Goal: Information Seeking & Learning: Learn about a topic

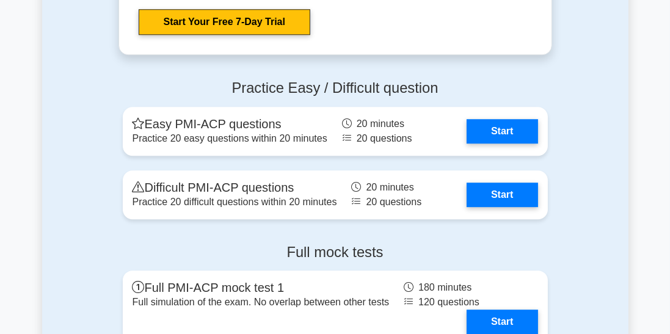
scroll to position [3519, 0]
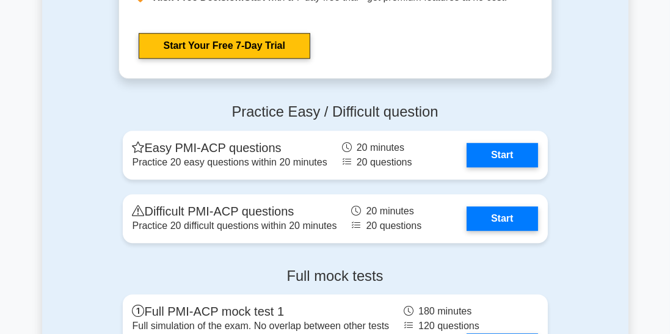
click at [523, 143] on link "Start" at bounding box center [501, 155] width 71 height 24
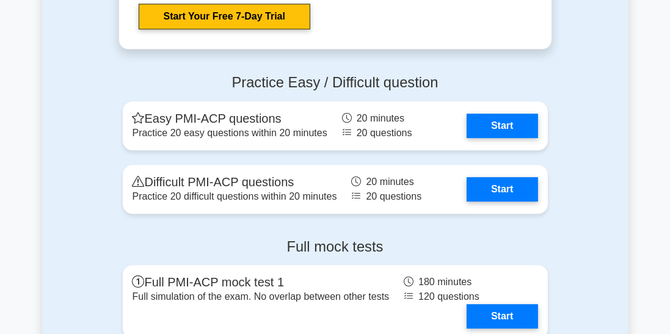
scroll to position [3578, 0]
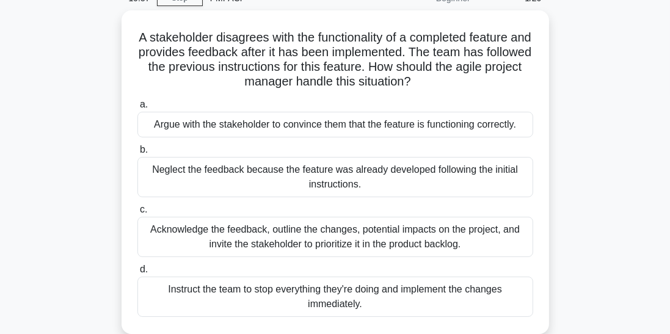
scroll to position [60, 0]
click at [247, 240] on div "Acknowledge the feedback, outline the changes, potential impacts on the project…" at bounding box center [335, 237] width 396 height 40
click at [137, 214] on input "c. Acknowledge the feedback, outline the changes, potential impacts on the proj…" at bounding box center [137, 210] width 0 height 8
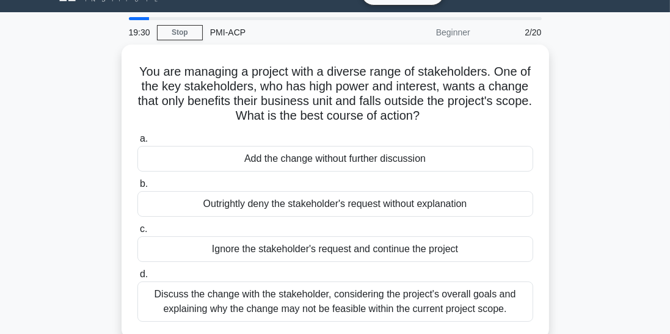
scroll to position [0, 0]
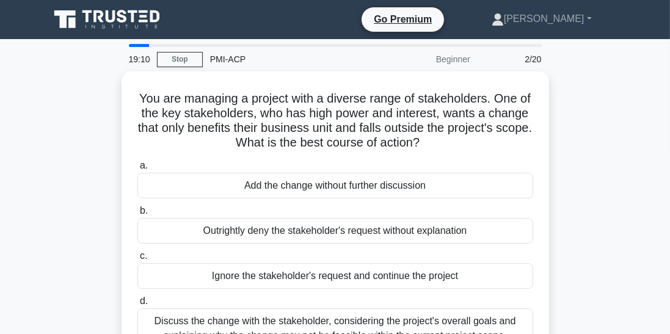
click at [385, 328] on div "Discuss the change with the stakeholder, considering the project's overall goal…" at bounding box center [335, 328] width 396 height 40
click at [137, 305] on input "d. Discuss the change with the stakeholder, considering the project's overall g…" at bounding box center [137, 301] width 0 height 8
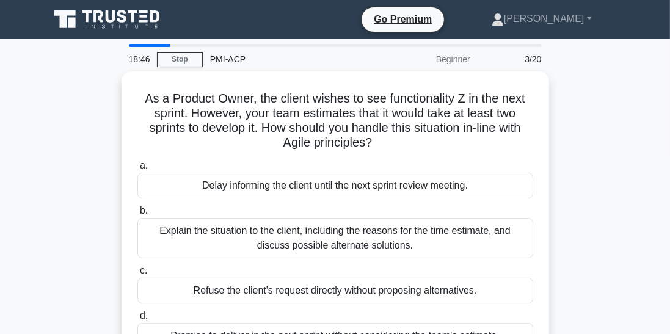
click at [378, 240] on div "Explain the situation to the client, including the reasons for the time estimat…" at bounding box center [335, 238] width 396 height 40
click at [137, 215] on input "b. Explain the situation to the client, including the reasons for the time esti…" at bounding box center [137, 211] width 0 height 8
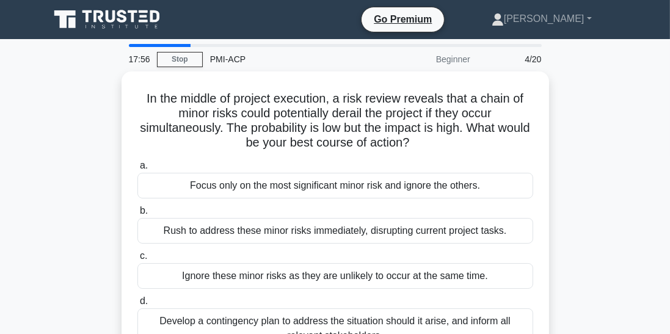
click at [183, 333] on div "In the middle of project execution, a risk review reveals that a chain of minor…" at bounding box center [335, 218] width 418 height 284
click at [198, 333] on div "Develop a contingency plan to address the situation should it arise, and inform…" at bounding box center [335, 328] width 396 height 40
click at [137, 305] on input "d. Develop a contingency plan to address the situation should it arise, and inf…" at bounding box center [137, 301] width 0 height 8
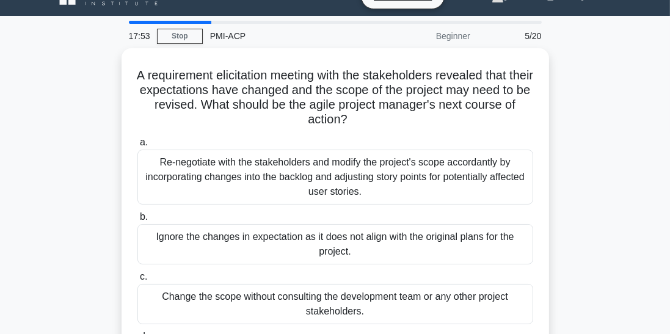
scroll to position [23, 0]
click at [449, 177] on div "Re-negotiate with the stakeholders and modify the project's scope accordantly b…" at bounding box center [335, 177] width 396 height 55
click at [137, 147] on input "a. Re-negotiate with the stakeholders and modify the project's scope accordantl…" at bounding box center [137, 143] width 0 height 8
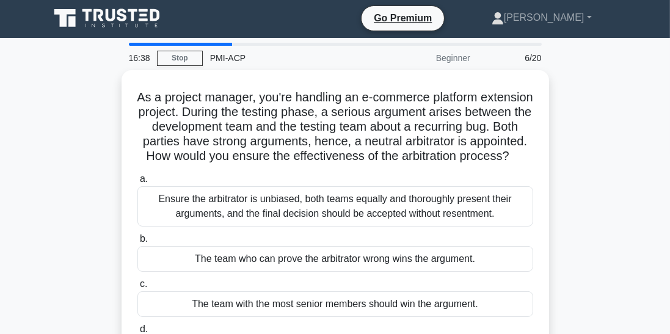
scroll to position [0, 0]
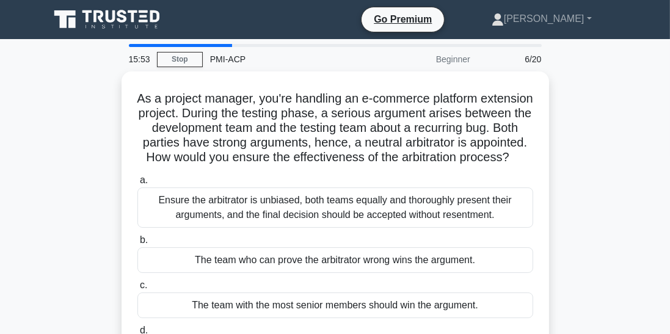
click at [409, 217] on div "Ensure the arbitrator is unbiased, both teams equally and thoroughly present th…" at bounding box center [335, 207] width 396 height 40
click at [137, 184] on input "a. Ensure the arbitrator is unbiased, both teams equally and thoroughly present…" at bounding box center [137, 180] width 0 height 8
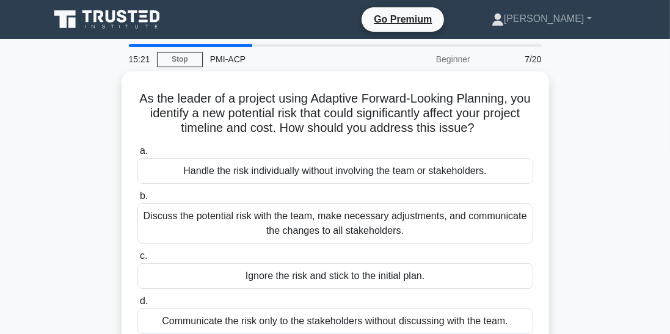
click at [369, 231] on div "Discuss the potential risk with the team, make necessary adjustments, and commu…" at bounding box center [335, 223] width 396 height 40
click at [137, 200] on input "b. Discuss the potential risk with the team, make necessary adjustments, and co…" at bounding box center [137, 196] width 0 height 8
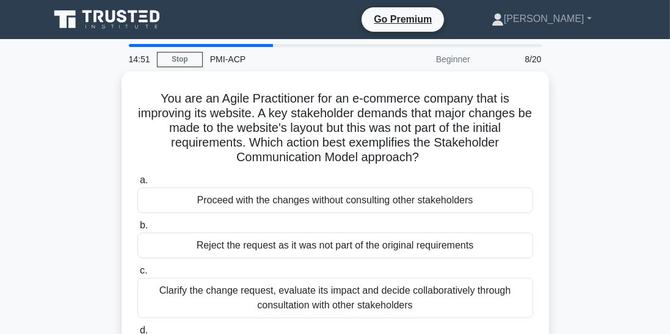
click at [372, 295] on div "Clarify the change request, evaluate its impact and decide collaboratively thro…" at bounding box center [335, 298] width 396 height 40
click at [137, 275] on input "c. Clarify the change request, evaluate its impact and decide collaboratively t…" at bounding box center [137, 271] width 0 height 8
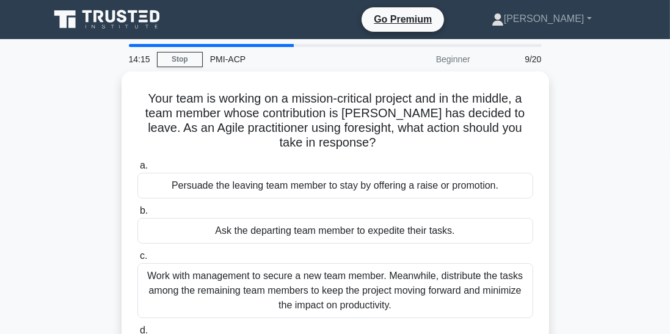
click at [411, 306] on div "Work with management to secure a new team member. Meanwhile, distribute the tas…" at bounding box center [335, 290] width 396 height 55
click at [137, 260] on input "c. Work with management to secure a new team member. Meanwhile, distribute the …" at bounding box center [137, 256] width 0 height 8
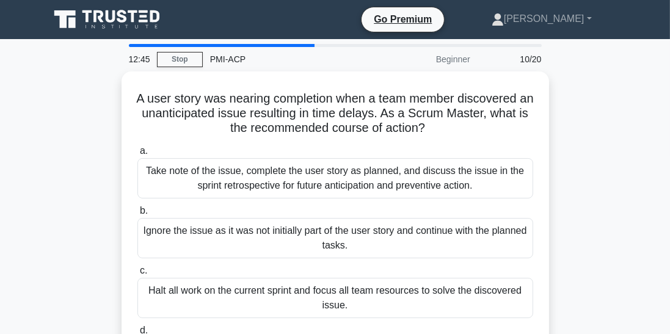
click at [384, 304] on div "Halt all work on the current sprint and focus all team resources to solve the d…" at bounding box center [335, 298] width 396 height 40
click at [137, 275] on input "c. Halt all work on the current sprint and focus all team resources to solve th…" at bounding box center [137, 271] width 0 height 8
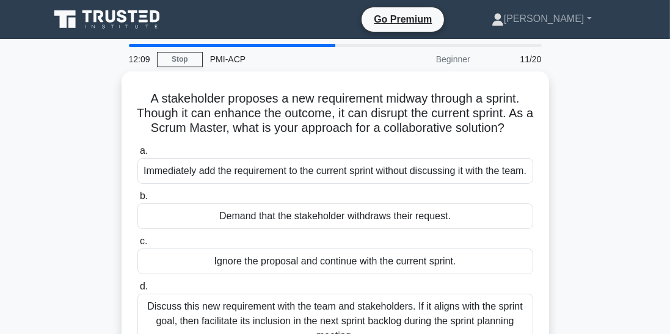
click at [264, 322] on div "Discuss this new requirement with the team and stakeholders. If it aligns with …" at bounding box center [335, 321] width 396 height 55
click at [137, 291] on input "d. Discuss this new requirement with the team and stakeholders. If it aligns wi…" at bounding box center [137, 287] width 0 height 8
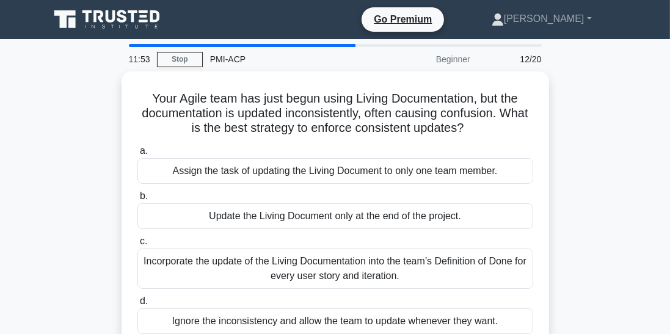
click at [220, 271] on div "Incorporate the update of the Living Documentation into the team’s Definition o…" at bounding box center [335, 268] width 396 height 40
click at [137, 245] on input "c. Incorporate the update of the Living Documentation into the team’s Definitio…" at bounding box center [137, 241] width 0 height 8
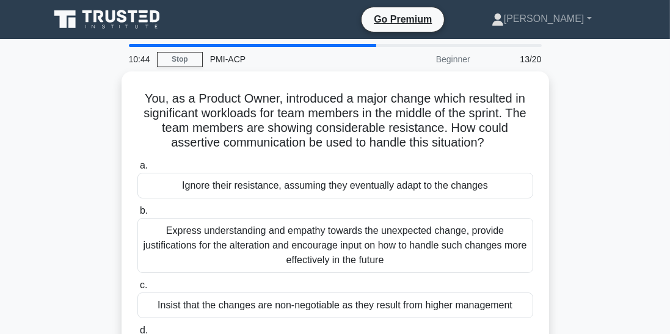
click at [346, 249] on div "Express understanding and empathy towards the unexpected change, provide justif…" at bounding box center [335, 245] width 396 height 55
click at [137, 215] on input "b. Express understanding and empathy towards the unexpected change, provide jus…" at bounding box center [137, 211] width 0 height 8
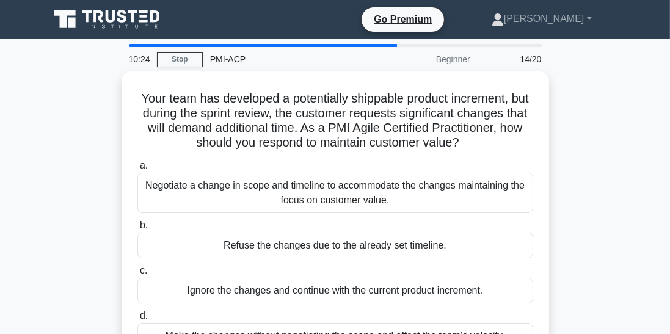
click at [288, 209] on div "Negotiate a change in scope and timeline to accommodate the changes maintaining…" at bounding box center [335, 193] width 396 height 40
click at [137, 170] on input "a. Negotiate a change in scope and timeline to accommodate the changes maintain…" at bounding box center [137, 166] width 0 height 8
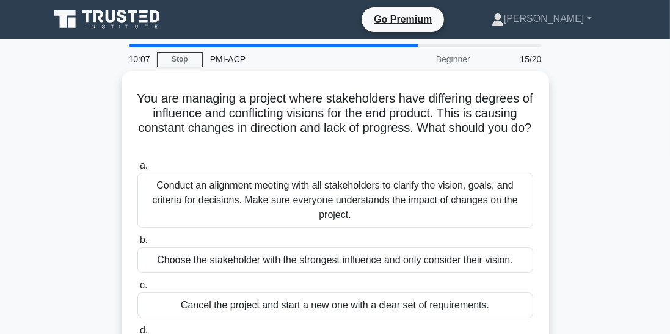
click at [269, 201] on div "Conduct an alignment meeting with all stakeholders to clarify the vision, goals…" at bounding box center [335, 200] width 396 height 55
click at [137, 170] on input "a. Conduct an alignment meeting with all stakeholders to clarify the vision, go…" at bounding box center [137, 166] width 0 height 8
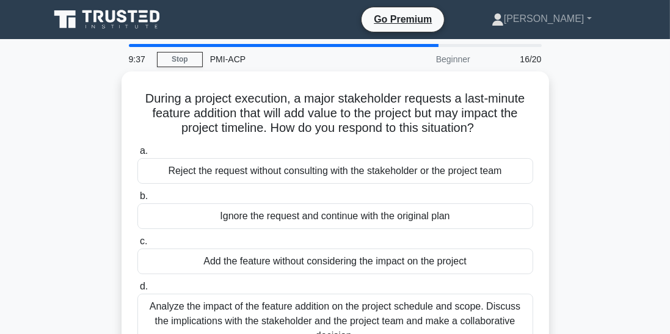
click at [226, 316] on div "Analyze the impact of the feature addition on the project schedule and scope. D…" at bounding box center [335, 321] width 396 height 55
click at [137, 291] on input "d. Analyze the impact of the feature addition on the project schedule and scope…" at bounding box center [137, 287] width 0 height 8
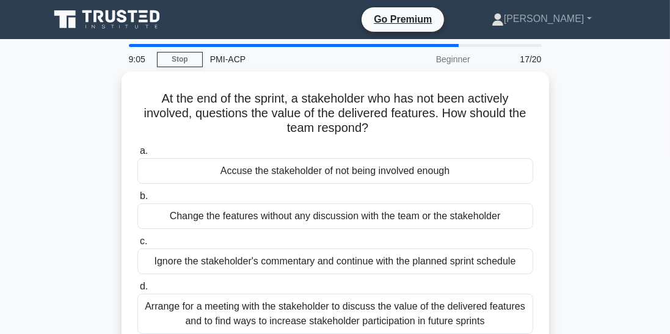
click at [218, 315] on div "Arrange for a meeting with the stakeholder to discuss the value of the delivere…" at bounding box center [335, 314] width 396 height 40
click at [137, 291] on input "d. Arrange for a meeting with the stakeholder to discuss the value of the deliv…" at bounding box center [137, 287] width 0 height 8
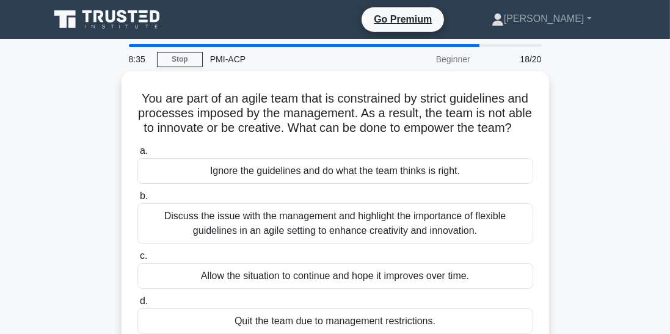
click at [446, 224] on div "Discuss the issue with the management and highlight the importance of flexible …" at bounding box center [335, 223] width 396 height 40
click at [137, 200] on input "b. Discuss the issue with the management and highlight the importance of flexib…" at bounding box center [137, 196] width 0 height 8
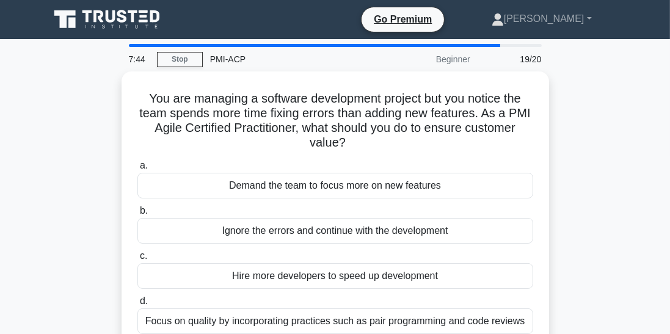
click at [326, 320] on div "Focus on quality by incorporating practices such as pair programming and code r…" at bounding box center [335, 321] width 396 height 26
click at [137, 305] on input "d. Focus on quality by incorporating practices such as pair programming and cod…" at bounding box center [137, 301] width 0 height 8
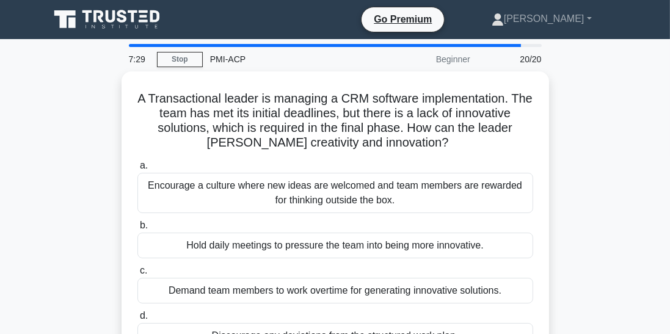
click at [371, 200] on div "Encourage a culture where new ideas are welcomed and team members are rewarded …" at bounding box center [335, 193] width 396 height 40
click at [137, 170] on input "a. Encourage a culture where new ideas are welcomed and team members are reward…" at bounding box center [137, 166] width 0 height 8
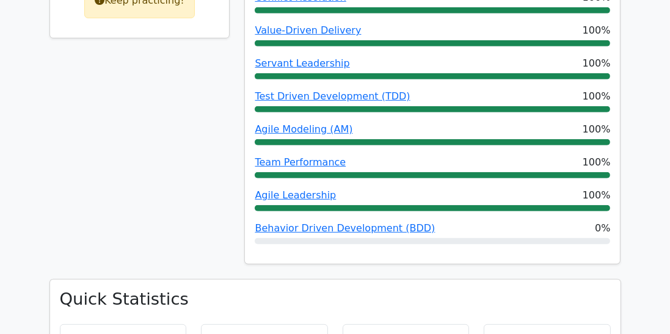
scroll to position [667, 0]
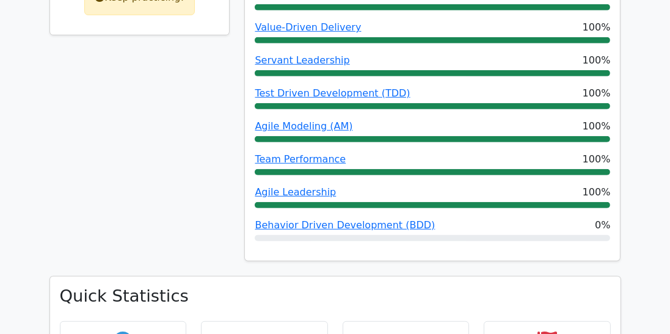
click at [390, 219] on link "Behavior Driven Development (BDD)" at bounding box center [345, 225] width 180 height 12
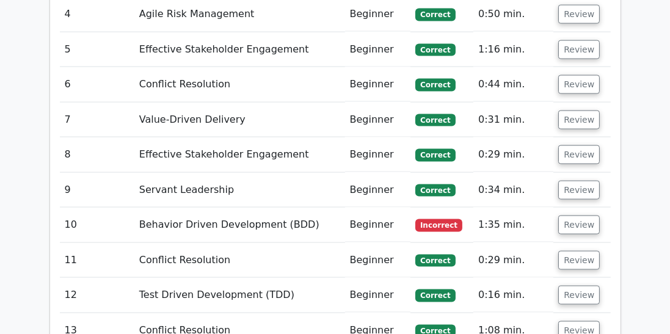
scroll to position [1860, 0]
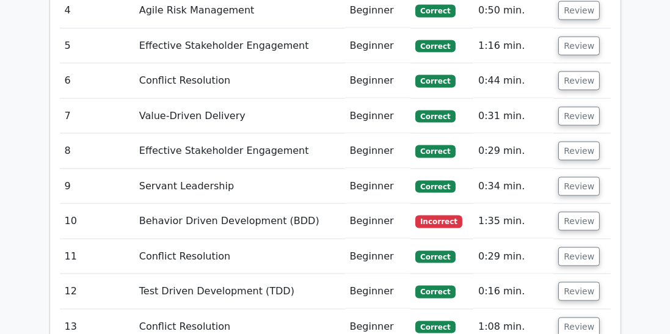
click at [577, 212] on button "Review" at bounding box center [579, 221] width 42 height 19
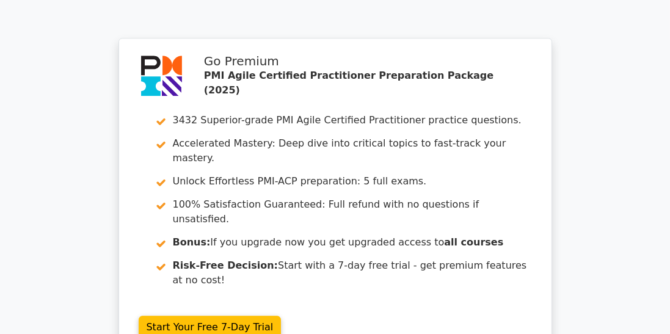
scroll to position [3066, 0]
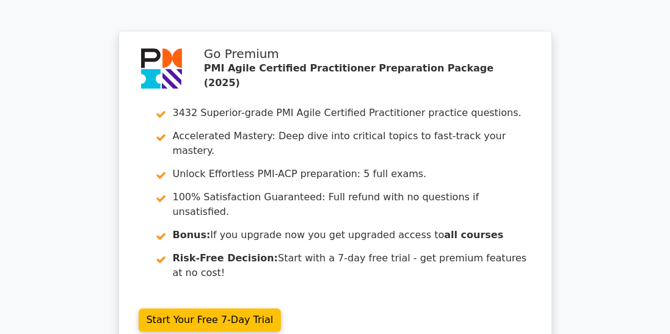
scroll to position [3124, 0]
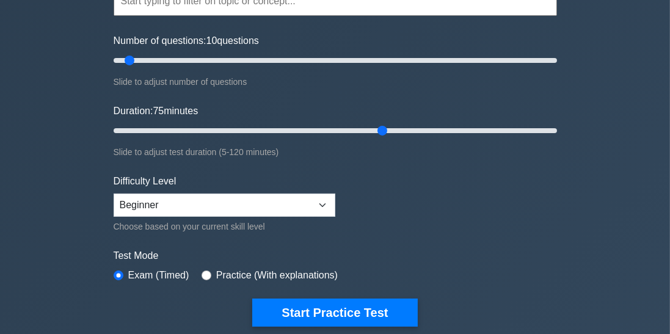
type input "75"
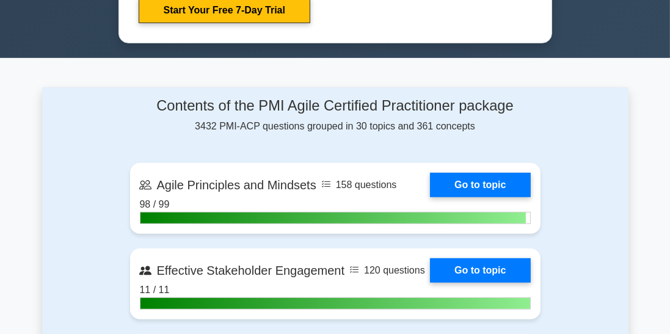
scroll to position [803, 0]
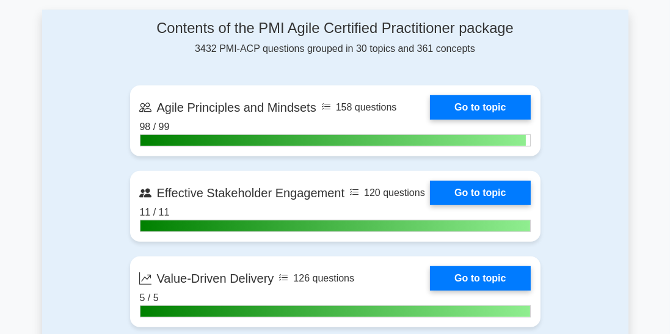
click at [470, 109] on link "Go to topic" at bounding box center [480, 107] width 100 height 24
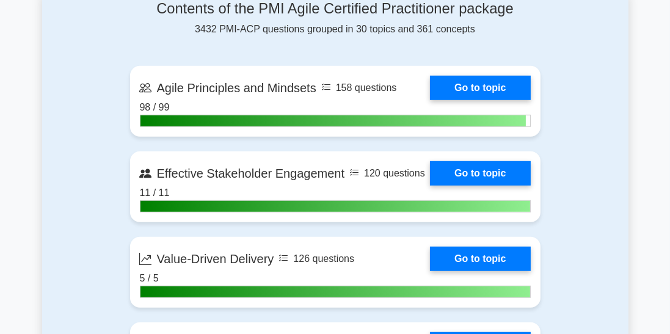
scroll to position [862, 0]
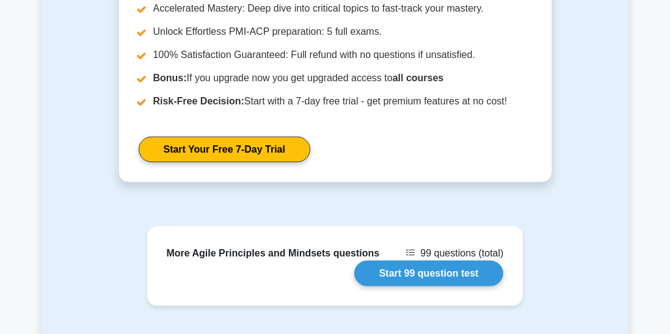
scroll to position [1623, 0]
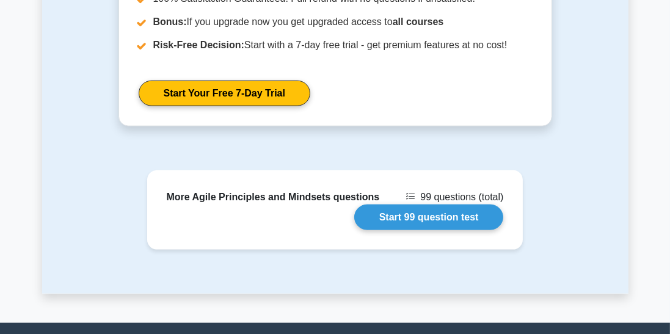
click at [452, 205] on link "Start 99 question test" at bounding box center [429, 218] width 150 height 26
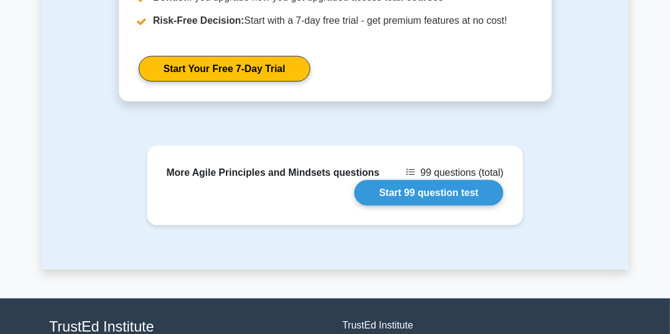
scroll to position [1671, 0]
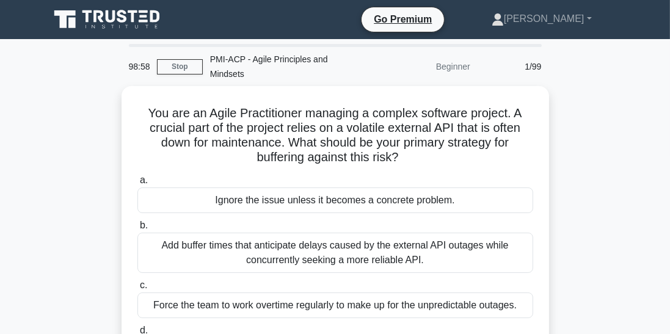
click at [0, 19] on nav "Go Premium Maria Profile" at bounding box center [335, 19] width 670 height 39
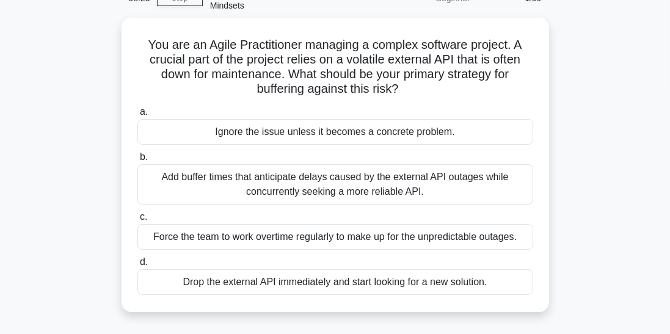
scroll to position [62, 0]
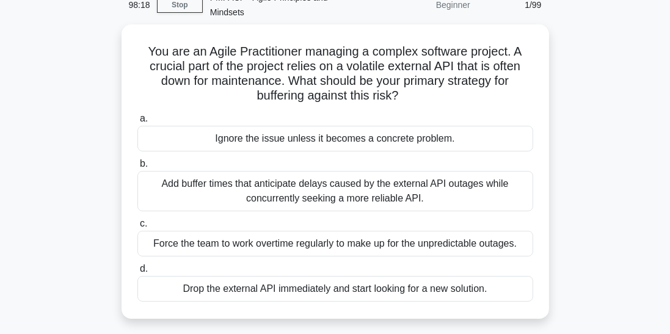
click at [254, 177] on div "Add buffer times that anticipate delays caused by the external API outages whil…" at bounding box center [335, 191] width 396 height 40
click at [137, 168] on input "b. Add buffer times that anticipate delays caused by the external API outages w…" at bounding box center [137, 164] width 0 height 8
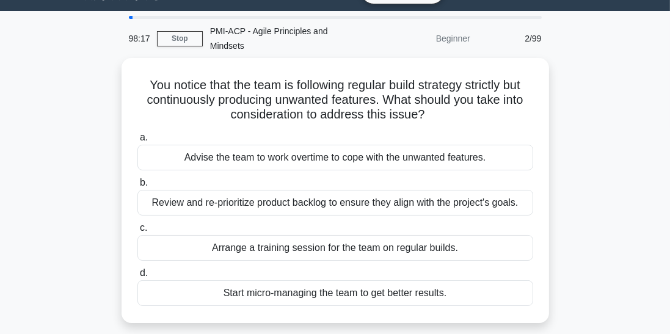
scroll to position [0, 0]
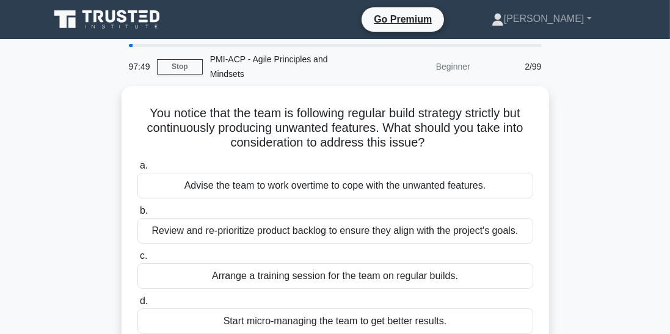
click at [242, 224] on div "Review and re-prioritize product backlog to ensure they align with the project'…" at bounding box center [335, 231] width 396 height 26
click at [137, 215] on input "b. Review and re-prioritize product backlog to ensure they align with the proje…" at bounding box center [137, 211] width 0 height 8
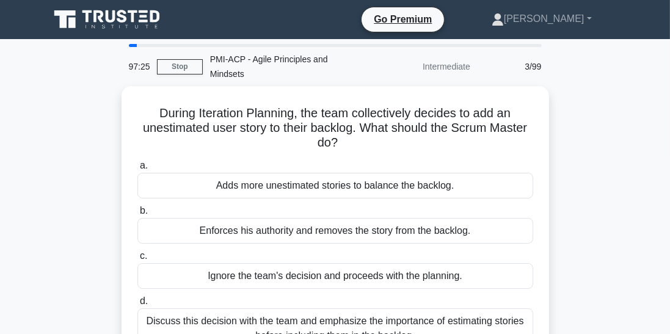
click at [358, 328] on div "Discuss this decision with the team and emphasize the importance of estimating …" at bounding box center [335, 328] width 396 height 40
click at [137, 305] on input "d. Discuss this decision with the team and emphasize the importance of estimati…" at bounding box center [137, 301] width 0 height 8
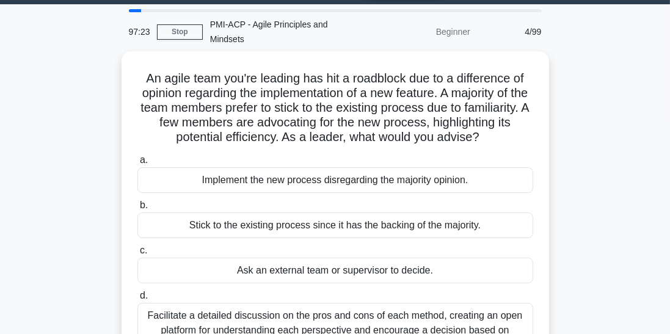
scroll to position [35, 0]
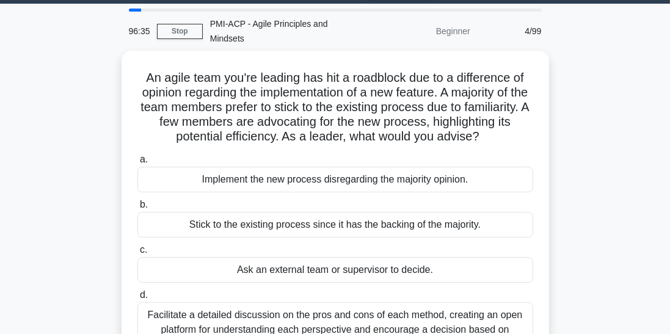
click at [364, 309] on div "Facilitate a detailed discussion on the pros and cons of each method, creating …" at bounding box center [335, 329] width 396 height 55
click at [137, 299] on input "d. Facilitate a detailed discussion on the pros and cons of each method, creati…" at bounding box center [137, 295] width 0 height 8
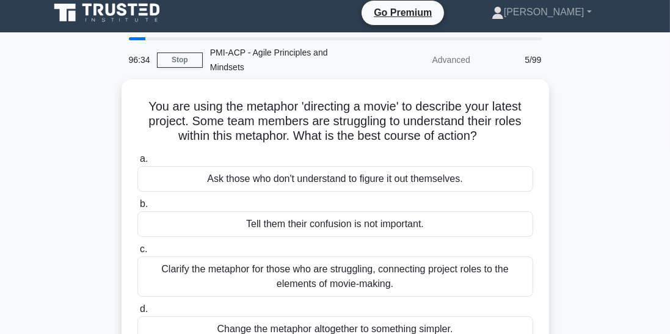
scroll to position [0, 0]
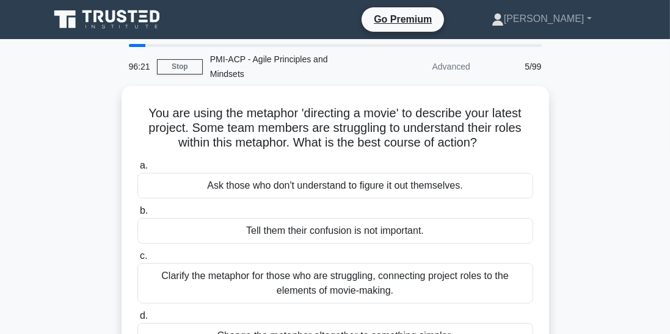
click at [347, 275] on div "Clarify the metaphor for those who are struggling, connecting project roles to …" at bounding box center [335, 283] width 396 height 40
click at [137, 260] on input "c. Clarify the metaphor for those who are struggling, connecting project roles …" at bounding box center [137, 256] width 0 height 8
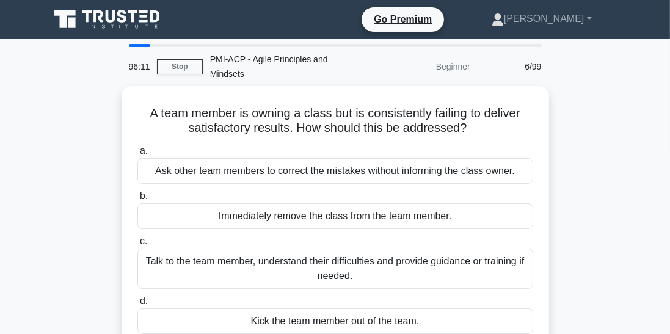
click at [306, 248] on div "Talk to the team member, understand their difficulties and provide guidance or …" at bounding box center [335, 268] width 396 height 40
click at [137, 243] on input "c. Talk to the team member, understand their difficulties and provide guidance …" at bounding box center [137, 241] width 0 height 8
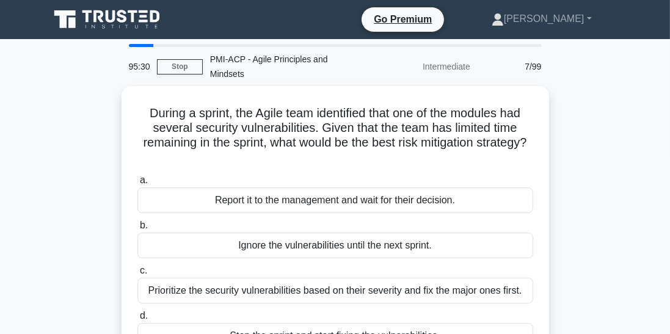
click at [380, 278] on div "Prioritize the security vulnerabilities based on their severity and fix the maj…" at bounding box center [335, 291] width 396 height 26
click at [137, 270] on input "c. Prioritize the security vulnerabilities based on their severity and fix the …" at bounding box center [137, 271] width 0 height 8
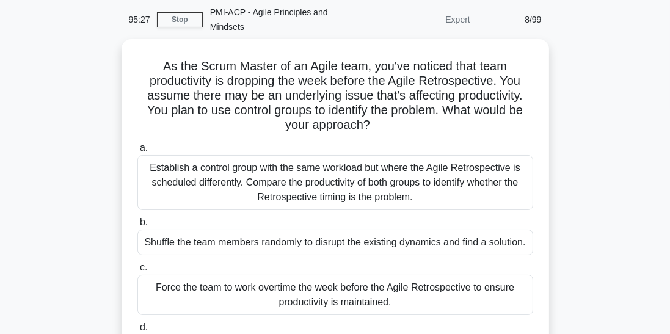
scroll to position [43, 0]
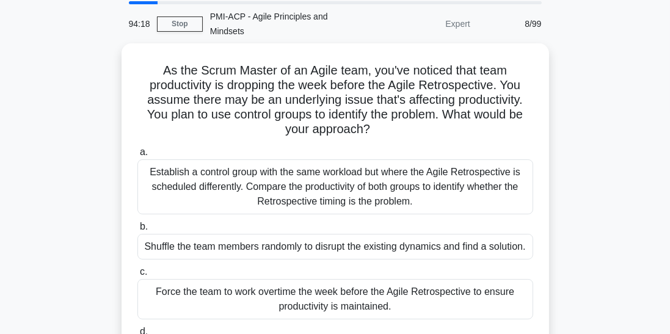
click at [434, 171] on div "Establish a control group with the same workload but where the Agile Retrospect…" at bounding box center [335, 186] width 396 height 55
click at [137, 156] on input "a. Establish a control group with the same workload but where the Agile Retrosp…" at bounding box center [137, 152] width 0 height 8
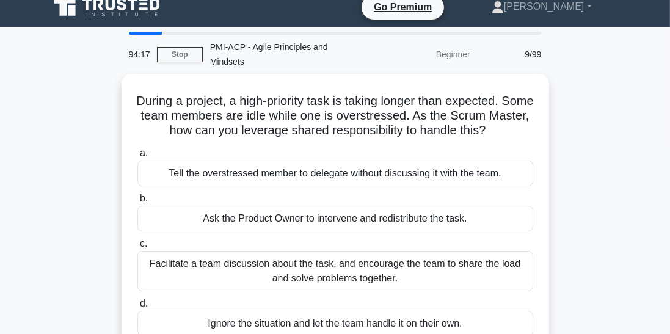
scroll to position [0, 0]
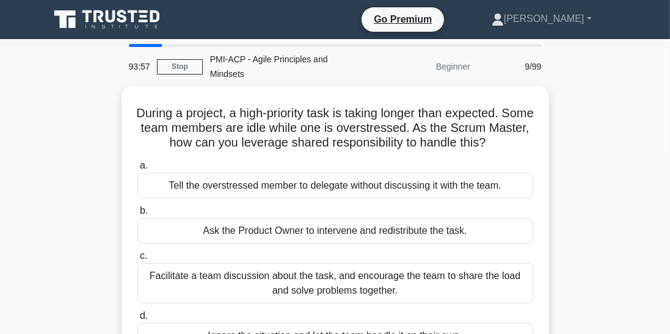
click at [306, 277] on div "Facilitate a team discussion about the task, and encourage the team to share th…" at bounding box center [335, 283] width 396 height 40
click at [137, 260] on input "c. Facilitate a team discussion about the task, and encourage the team to share…" at bounding box center [137, 256] width 0 height 8
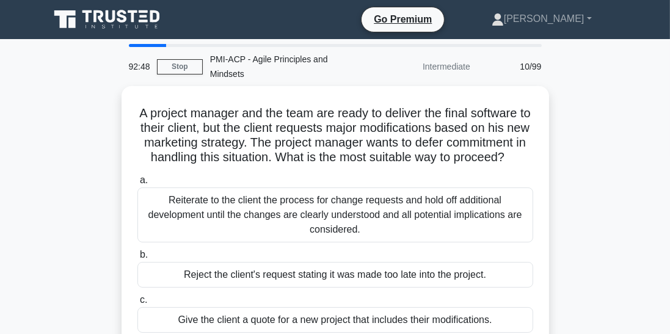
click at [358, 193] on div "Reiterate to the client the process for change requests and hold off additional…" at bounding box center [335, 214] width 396 height 55
click at [137, 184] on input "a. Reiterate to the client the process for change requests and hold off additio…" at bounding box center [137, 180] width 0 height 8
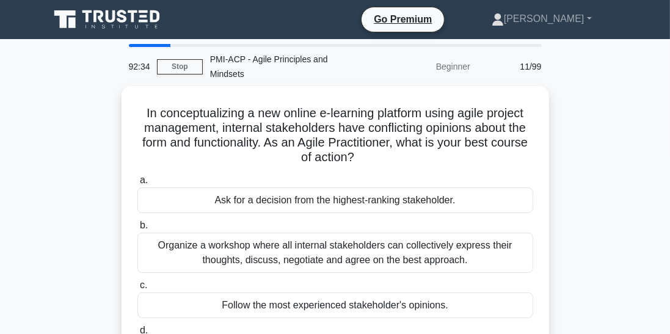
click at [483, 233] on div "Organize a workshop where all internal stakeholders can collectively express th…" at bounding box center [335, 253] width 396 height 40
click at [137, 230] on input "b. Organize a workshop where all internal stakeholders can collectively express…" at bounding box center [137, 226] width 0 height 8
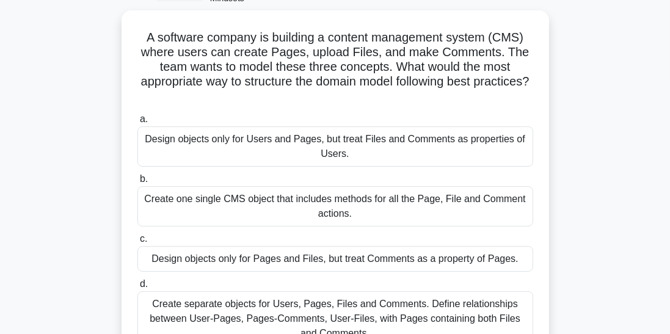
scroll to position [77, 0]
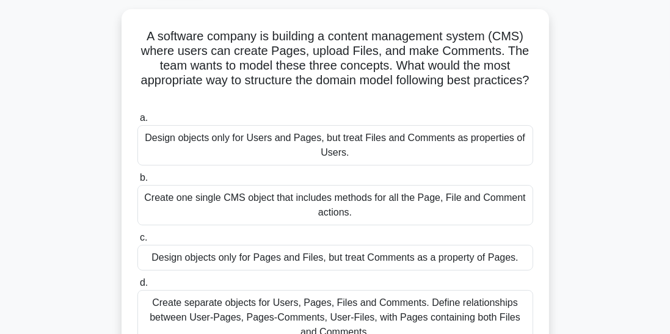
click at [501, 299] on div "Create separate objects for Users, Pages, Files and Comments. Define relationsh…" at bounding box center [335, 317] width 396 height 55
click at [137, 287] on input "d. Create separate objects for Users, Pages, Files and Comments. Define relatio…" at bounding box center [137, 283] width 0 height 8
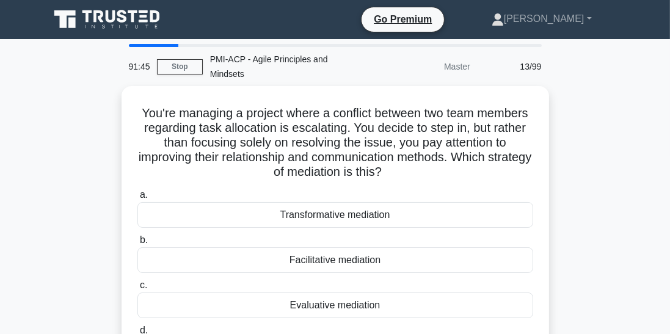
scroll to position [4, 0]
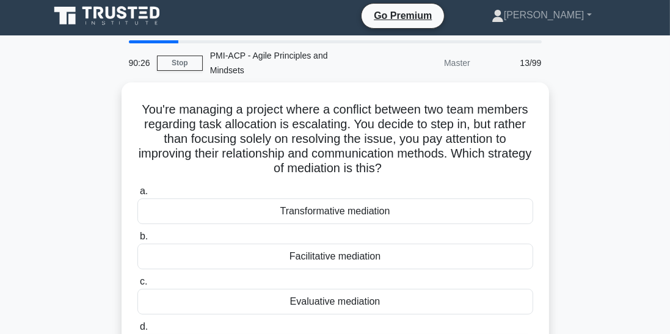
click at [194, 244] on div "Facilitative mediation" at bounding box center [335, 257] width 396 height 26
click at [137, 236] on input "b. Facilitative mediation" at bounding box center [137, 237] width 0 height 8
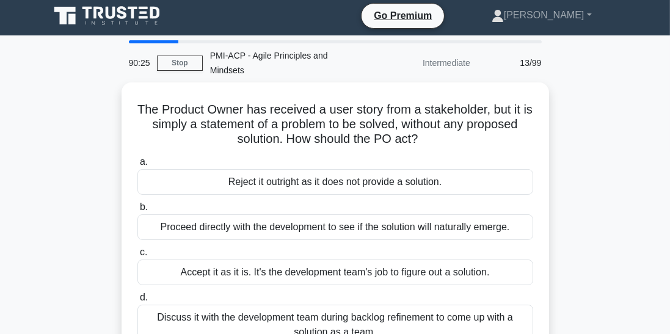
scroll to position [0, 0]
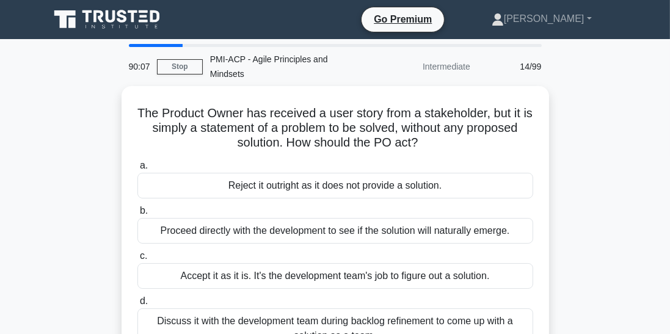
click at [177, 314] on div "Discuss it with the development team during backlog refinement to come up with …" at bounding box center [335, 328] width 396 height 40
click at [137, 305] on input "d. Discuss it with the development team during backlog refinement to come up wi…" at bounding box center [137, 301] width 0 height 8
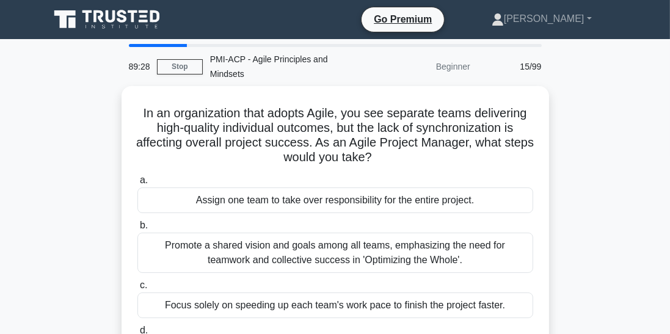
click at [269, 244] on div "Promote a shared vision and goals among all teams, emphasizing the need for tea…" at bounding box center [335, 253] width 396 height 40
click at [137, 230] on input "b. Promote a shared vision and goals among all teams, emphasizing the need for …" at bounding box center [137, 226] width 0 height 8
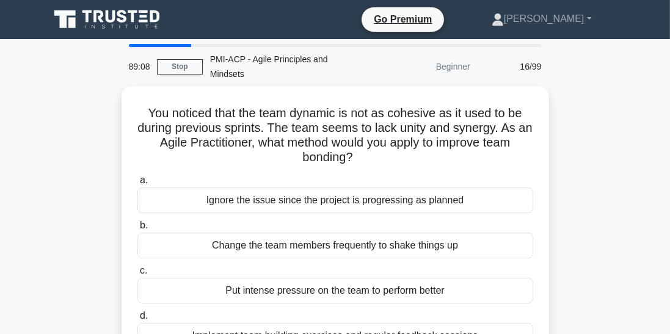
click at [199, 323] on div "Implement team building exercises and regular feedback sessions" at bounding box center [335, 336] width 396 height 26
click at [137, 320] on input "d. Implement team building exercises and regular feedback sessions" at bounding box center [137, 316] width 0 height 8
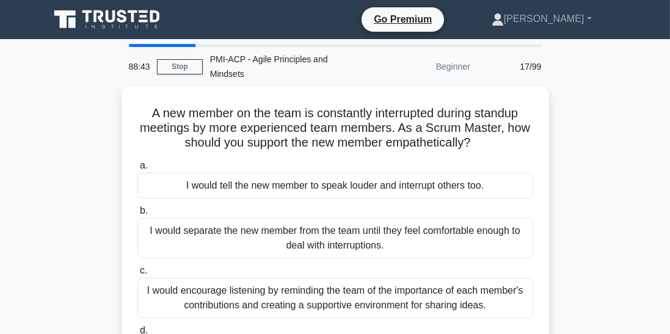
click at [242, 278] on div "I would encourage listening by reminding the team of the importance of each mem…" at bounding box center [335, 298] width 396 height 40
click at [137, 275] on input "c. I would encourage listening by reminding the team of the importance of each …" at bounding box center [137, 271] width 0 height 8
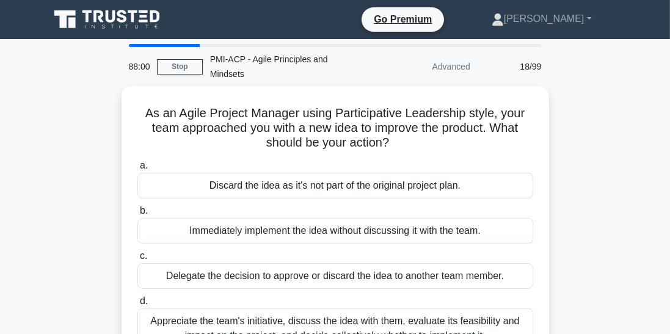
click at [165, 313] on div "Appreciate the team's initiative, discuss the idea with them, evaluate its feas…" at bounding box center [335, 328] width 396 height 40
click at [137, 305] on input "d. Appreciate the team's initiative, discuss the idea with them, evaluate its f…" at bounding box center [137, 301] width 0 height 8
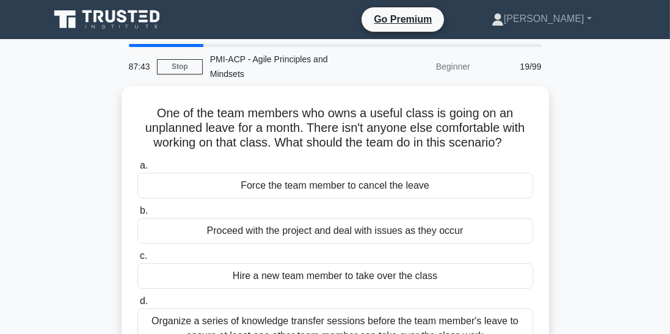
click at [168, 313] on div "Organize a series of knowledge transfer sessions before the team member's leave…" at bounding box center [335, 328] width 396 height 40
click at [137, 305] on input "d. Organize a series of knowledge transfer sessions before the team member's le…" at bounding box center [137, 301] width 0 height 8
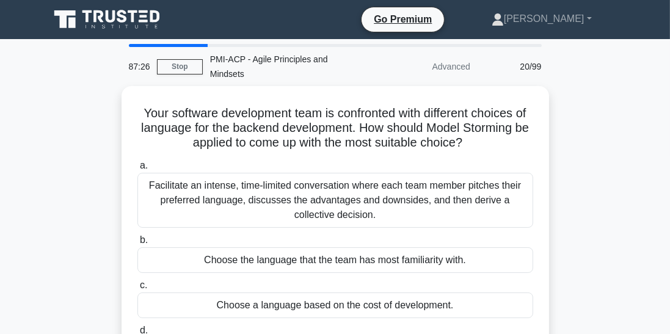
click at [81, 204] on div "Your software development team is confronted with different choices of language…" at bounding box center [335, 240] width 586 height 309
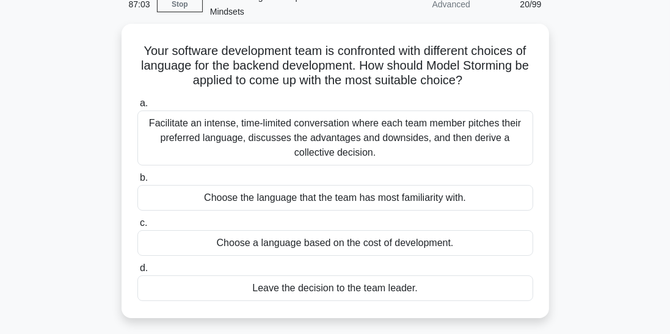
scroll to position [62, 0]
click at [168, 186] on div "Choose the language that the team has most familiarity with." at bounding box center [335, 198] width 396 height 26
click at [137, 182] on input "b. Choose the language that the team has most familiarity with." at bounding box center [137, 178] width 0 height 8
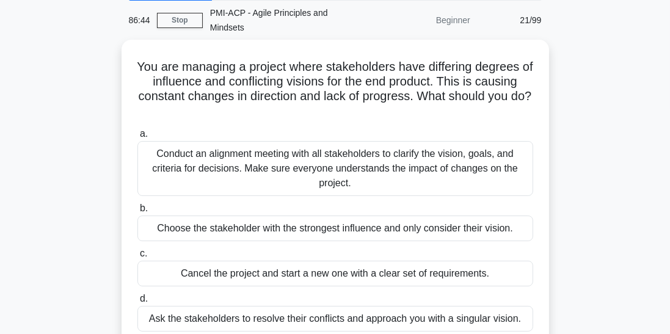
scroll to position [47, 0]
click at [156, 152] on div "Conduct an alignment meeting with all stakeholders to clarify the vision, goals…" at bounding box center [335, 167] width 396 height 55
click at [137, 137] on input "a. Conduct an alignment meeting with all stakeholders to clarify the vision, go…" at bounding box center [137, 133] width 0 height 8
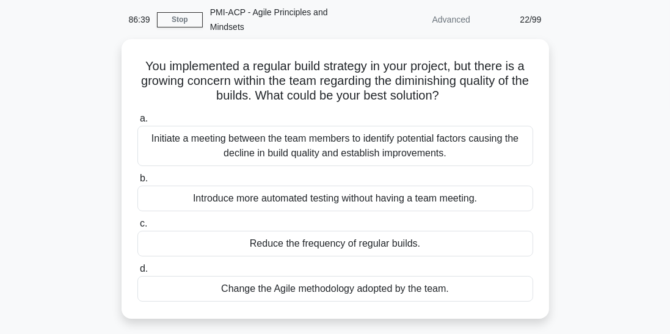
scroll to position [0, 0]
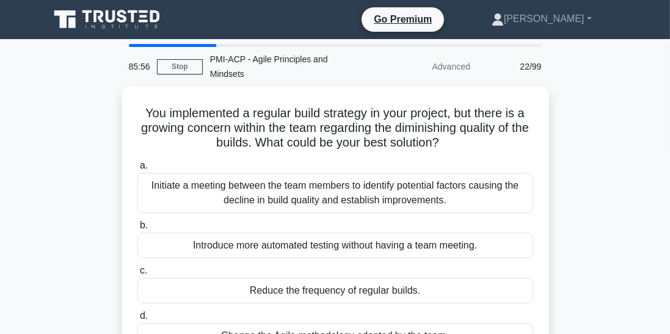
click at [153, 176] on div "Initiate a meeting between the team members to identify potential factors causi…" at bounding box center [335, 193] width 396 height 40
click at [137, 170] on input "a. Initiate a meeting between the team members to identify potential factors ca…" at bounding box center [137, 166] width 0 height 8
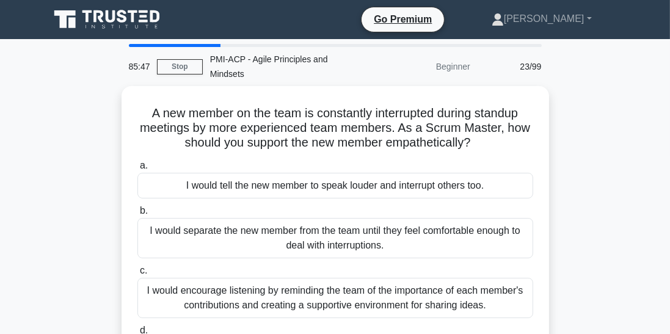
click at [181, 278] on div "I would encourage listening by reminding the team of the importance of each mem…" at bounding box center [335, 298] width 396 height 40
click at [137, 275] on input "c. I would encourage listening by reminding the team of the importance of each …" at bounding box center [137, 271] width 0 height 8
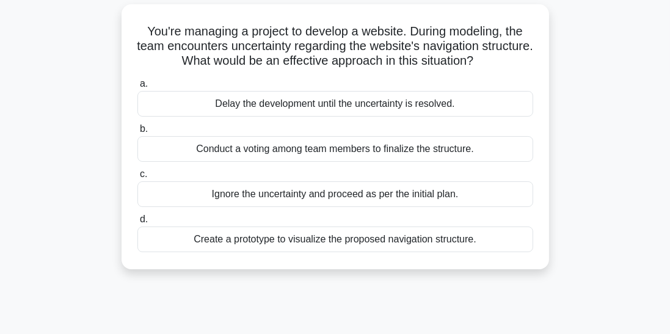
scroll to position [84, 0]
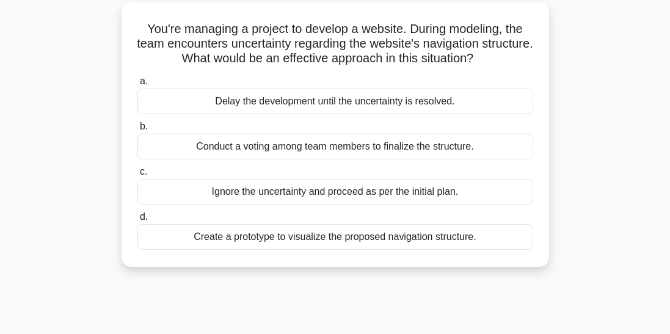
click at [166, 224] on div "Create a prototype to visualize the proposed navigation structure." at bounding box center [335, 237] width 396 height 26
click at [137, 219] on input "d. Create a prototype to visualize the proposed navigation structure." at bounding box center [137, 217] width 0 height 8
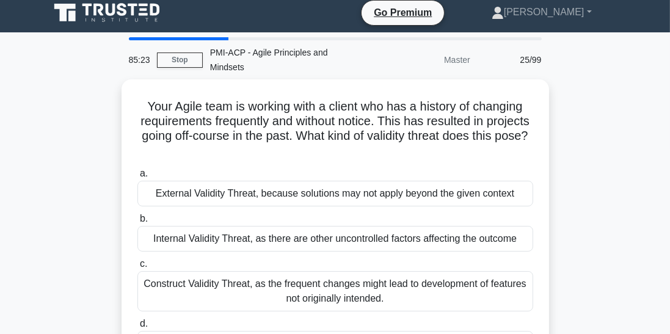
scroll to position [9, 0]
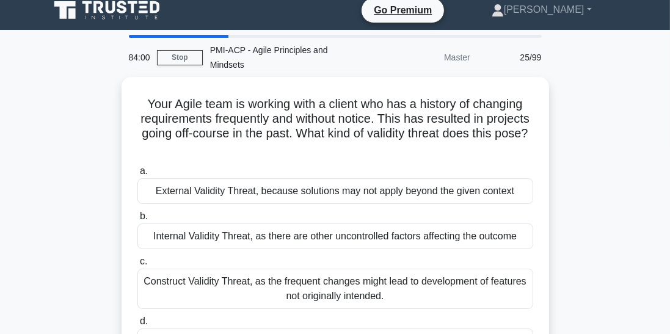
click at [147, 275] on div "Construct Validity Threat, as the frequent changes might lead to development of…" at bounding box center [335, 289] width 396 height 40
click at [137, 266] on input "c. Construct Validity Threat, as the frequent changes might lead to development…" at bounding box center [137, 262] width 0 height 8
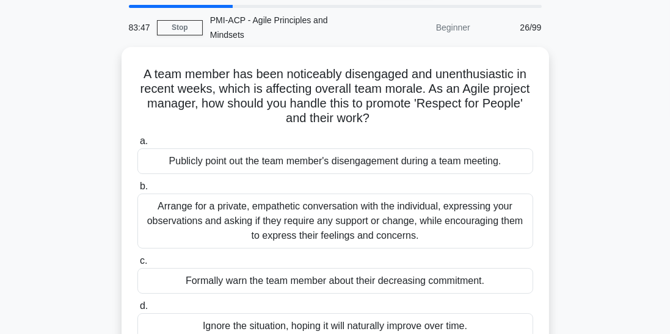
scroll to position [39, 0]
click at [140, 200] on div "Arrange for a private, empathetic conversation with the individual, expressing …" at bounding box center [335, 221] width 396 height 55
click at [137, 190] on input "b. Arrange for a private, empathetic conversation with the individual, expressi…" at bounding box center [137, 187] width 0 height 8
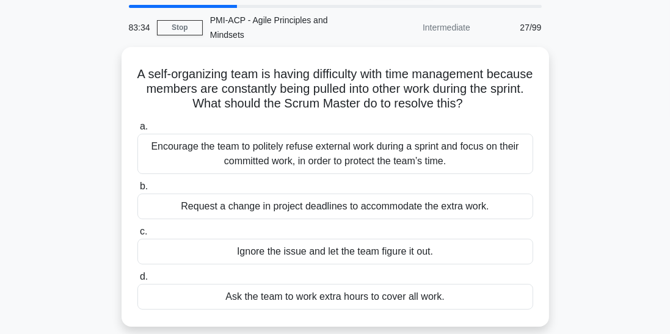
scroll to position [0, 0]
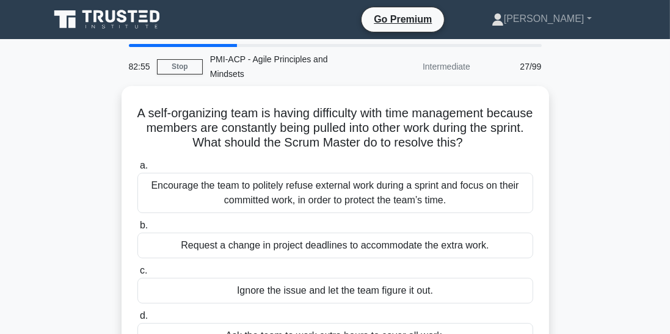
click at [150, 173] on div "Encourage the team to politely refuse external work during a sprint and focus o…" at bounding box center [335, 193] width 396 height 40
click at [137, 170] on input "a. Encourage the team to politely refuse external work during a sprint and focu…" at bounding box center [137, 166] width 0 height 8
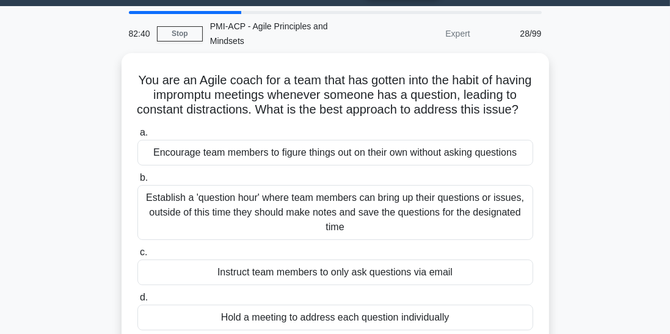
scroll to position [59, 0]
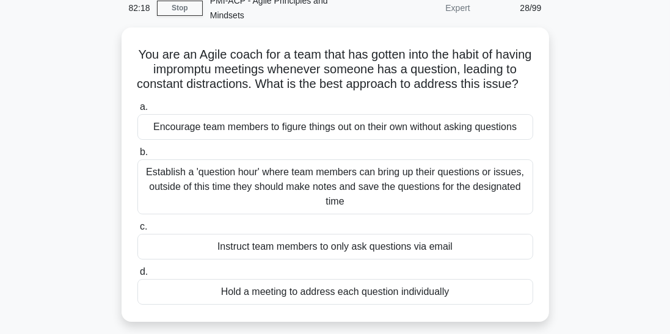
click at [179, 183] on div "Establish a 'question hour' where team members can bring up their questions or …" at bounding box center [335, 186] width 396 height 55
click at [137, 156] on input "b. Establish a 'question hour' where team members can bring up their questions …" at bounding box center [137, 152] width 0 height 8
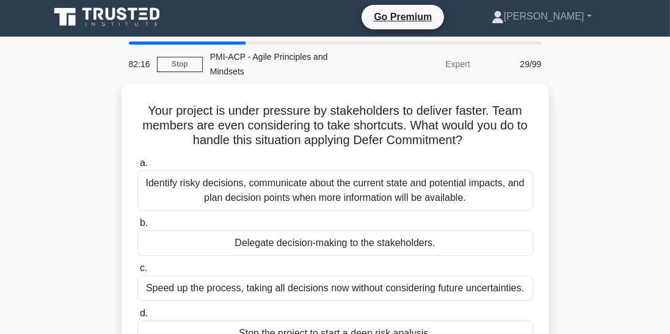
scroll to position [4, 0]
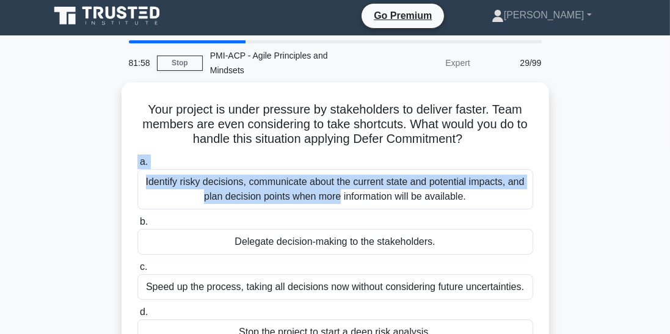
click at [59, 155] on div "Your project is under pressure by stakeholders to deliver faster. Team members …" at bounding box center [335, 229] width 586 height 294
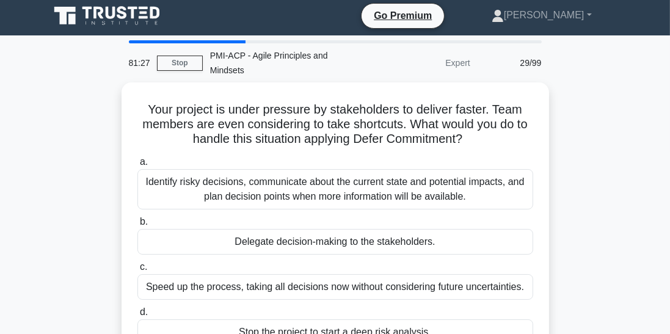
click at [151, 175] on div "Identify risky decisions, communicate about the current state and potential imp…" at bounding box center [335, 189] width 396 height 40
click at [137, 166] on input "a. Identify risky decisions, communicate about the current state and potential …" at bounding box center [137, 162] width 0 height 8
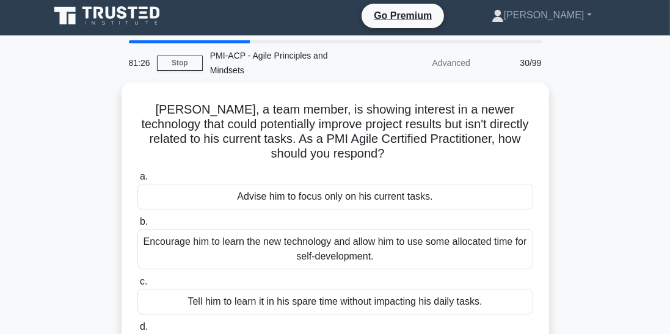
scroll to position [0, 0]
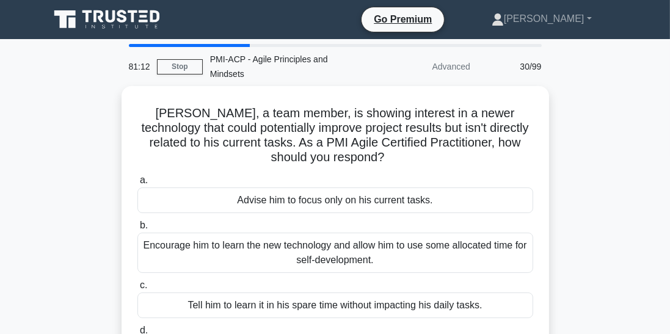
click at [154, 233] on div "Encourage him to learn the new technology and allow him to use some allocated t…" at bounding box center [335, 253] width 396 height 40
click at [137, 222] on input "b. Encourage him to learn the new technology and allow him to use some allocate…" at bounding box center [137, 226] width 0 height 8
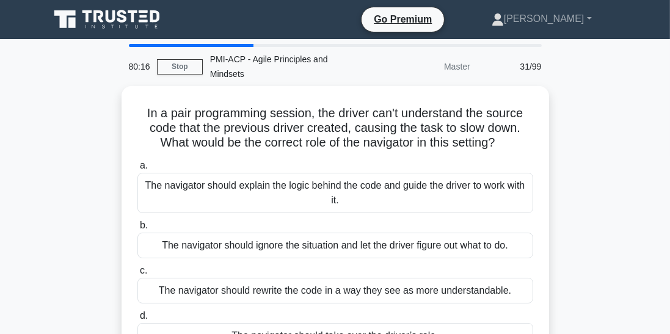
click at [151, 173] on div "The navigator should explain the logic behind the code and guide the driver to …" at bounding box center [335, 193] width 396 height 40
click at [137, 170] on input "a. The navigator should explain the logic behind the code and guide the driver …" at bounding box center [137, 166] width 0 height 8
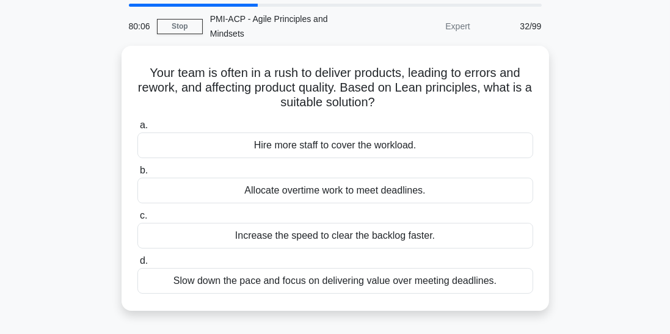
scroll to position [42, 0]
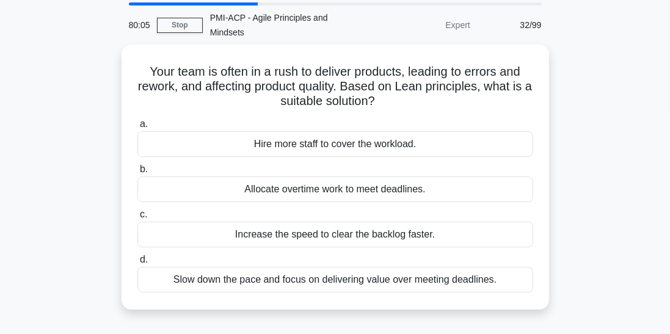
click at [163, 267] on div "Slow down the pace and focus on delivering value over meeting deadlines." at bounding box center [335, 280] width 396 height 26
click at [137, 260] on input "d. Slow down the pace and focus on delivering value over meeting deadlines." at bounding box center [137, 260] width 0 height 8
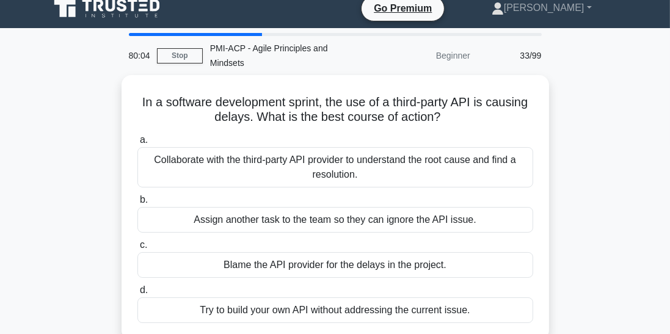
scroll to position [0, 0]
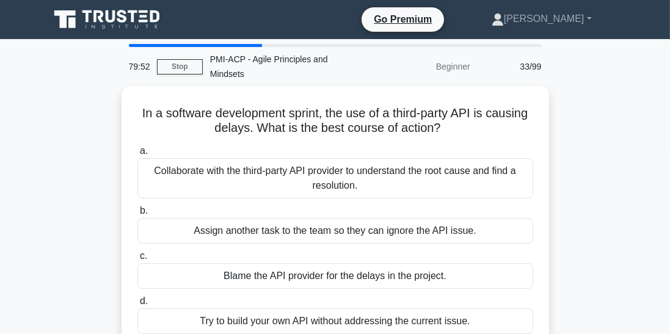
click at [143, 161] on div "Collaborate with the third-party API provider to understand the root cause and …" at bounding box center [335, 178] width 396 height 40
click at [137, 155] on input "a. Collaborate with the third-party API provider to understand the root cause a…" at bounding box center [137, 151] width 0 height 8
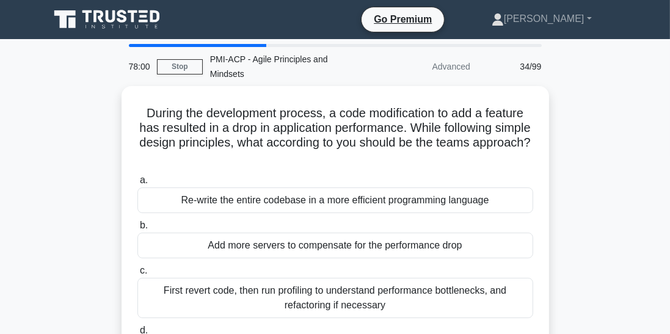
click at [175, 281] on div "First revert code, then run profiling to understand performance bottlenecks, an…" at bounding box center [335, 298] width 396 height 40
click at [137, 275] on input "c. First revert code, then run profiling to understand performance bottlenecks,…" at bounding box center [137, 271] width 0 height 8
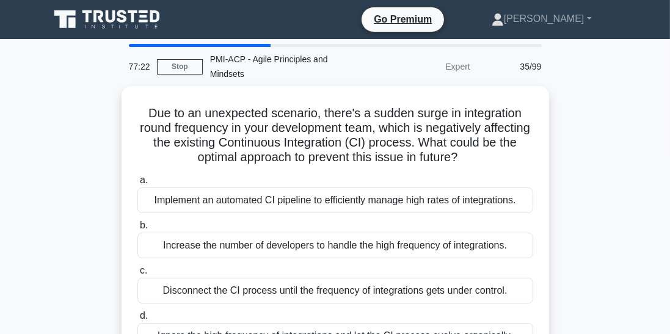
click at [159, 187] on div "Implement an automated CI pipeline to efficiently manage high rates of integrat…" at bounding box center [335, 200] width 396 height 26
click at [137, 178] on input "a. Implement an automated CI pipeline to efficiently manage high rates of integ…" at bounding box center [137, 180] width 0 height 8
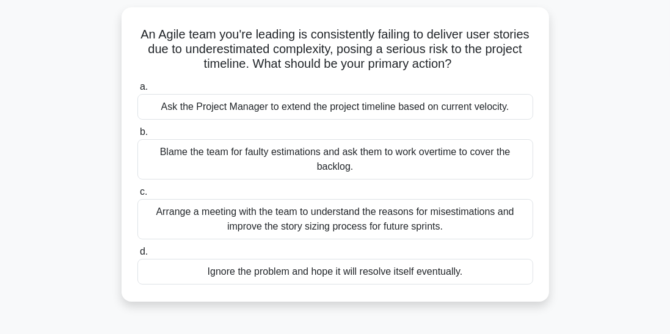
scroll to position [82, 0]
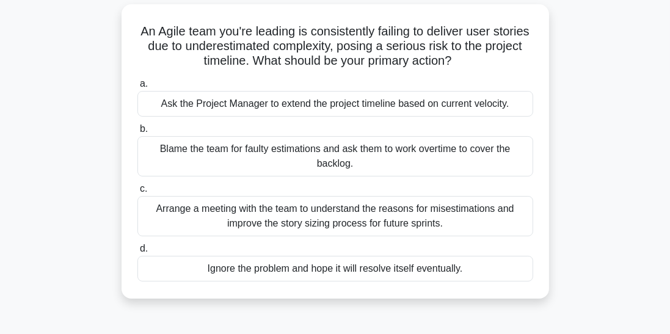
click at [167, 202] on div "Arrange a meeting with the team to understand the reasons for misestimations an…" at bounding box center [335, 216] width 396 height 40
click at [137, 193] on input "c. Arrange a meeting with the team to understand the reasons for misestimations…" at bounding box center [137, 189] width 0 height 8
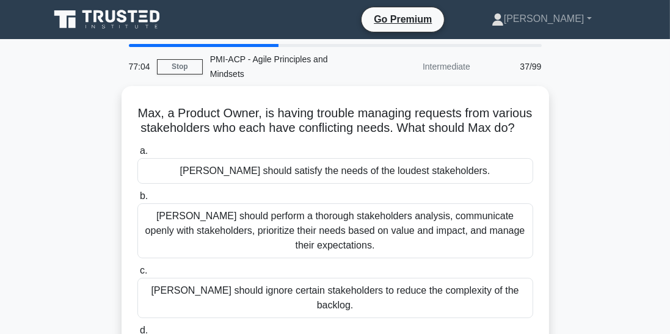
scroll to position [4, 0]
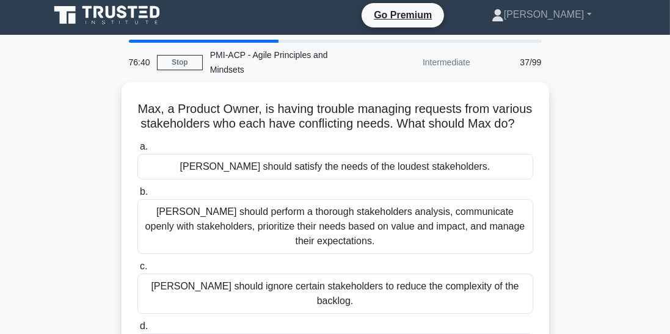
click at [155, 212] on div "Max should perform a thorough stakeholders analysis, communicate openly with st…" at bounding box center [335, 226] width 396 height 55
click at [137, 196] on input "b. Max should perform a thorough stakeholders analysis, communicate openly with…" at bounding box center [137, 192] width 0 height 8
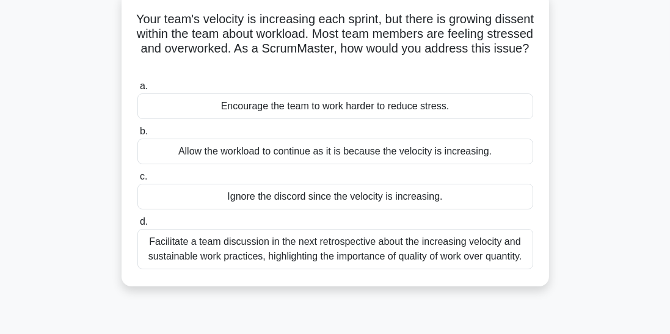
scroll to position [95, 0]
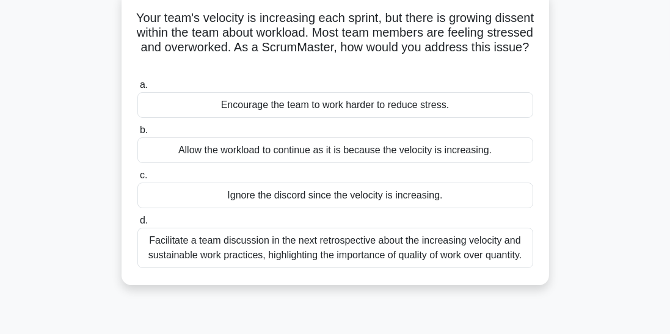
click at [165, 228] on div "Facilitate a team discussion in the next retrospective about the increasing vel…" at bounding box center [335, 248] width 396 height 40
click at [137, 225] on input "d. Facilitate a team discussion in the next retrospective about the increasing …" at bounding box center [137, 221] width 0 height 8
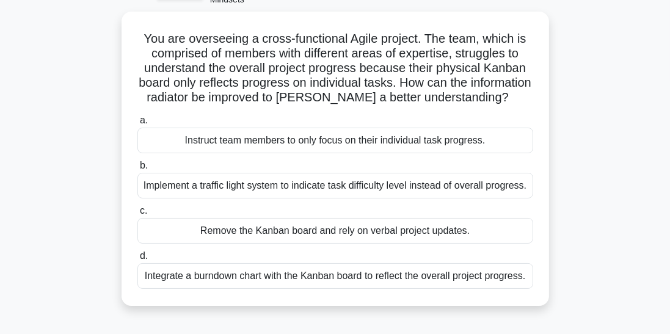
scroll to position [76, 0]
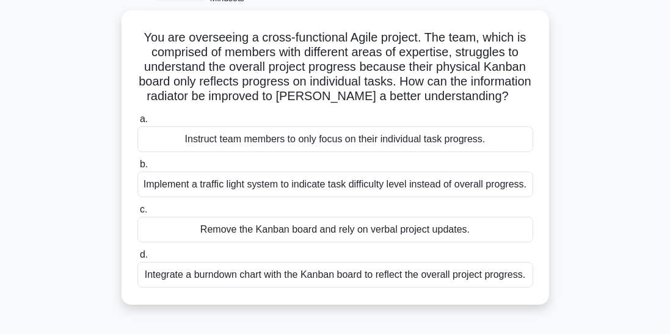
click at [176, 262] on div "Integrate a burndown chart with the Kanban board to reflect the overall project…" at bounding box center [335, 275] width 396 height 26
click at [137, 256] on input "d. Integrate a burndown chart with the Kanban board to reflect the overall proj…" at bounding box center [137, 255] width 0 height 8
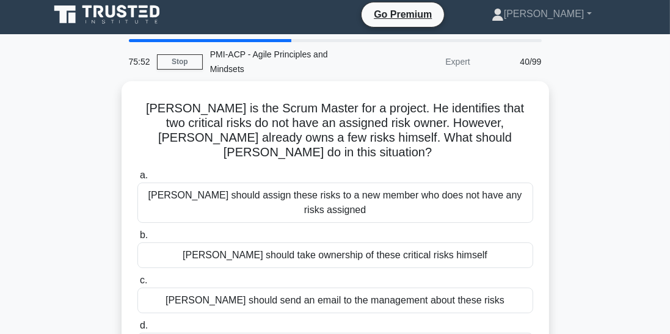
scroll to position [0, 0]
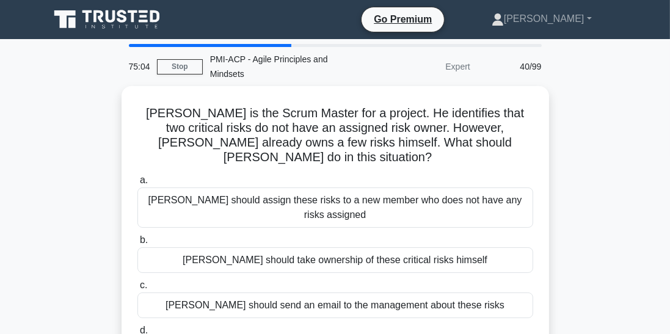
click at [167, 59] on link "Stop" at bounding box center [180, 66] width 46 height 15
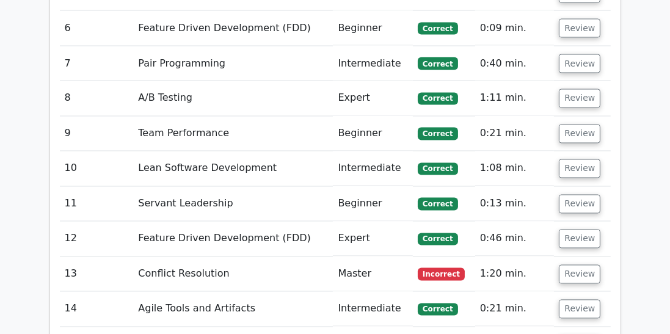
scroll to position [0, 2]
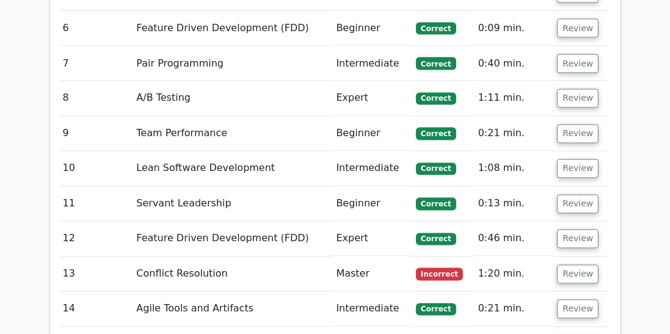
click at [572, 265] on button "Review" at bounding box center [578, 274] width 42 height 19
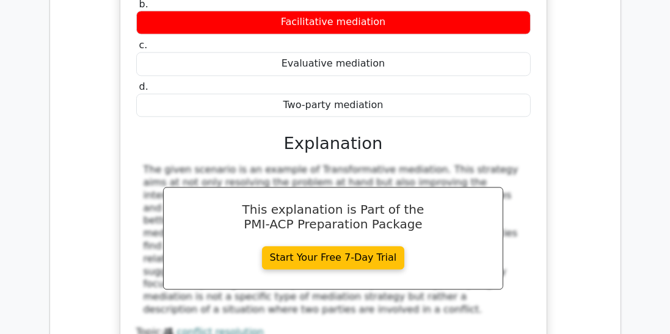
scroll to position [2700, 0]
